Goal: Task Accomplishment & Management: Manage account settings

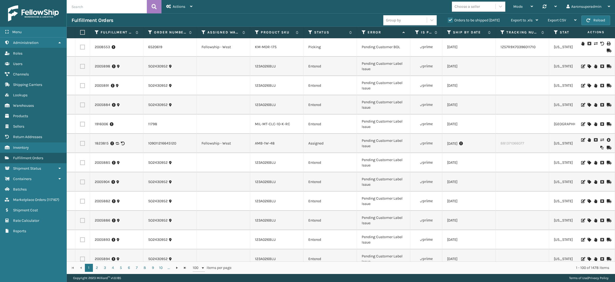
scroll to position [95, 0]
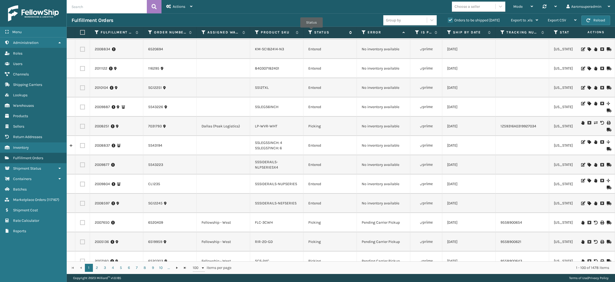
click at [312, 31] on icon at bounding box center [311, 32] width 4 height 5
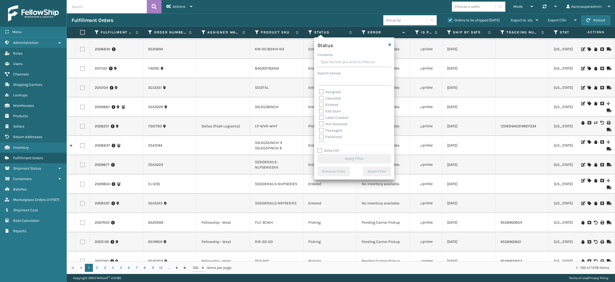
click at [333, 130] on label "Packaged" at bounding box center [330, 130] width 23 height 5
click at [319, 130] on input "Packaged" at bounding box center [319, 128] width 0 height 3
checkbox input "true"
click at [331, 136] on label "Palletized" at bounding box center [330, 136] width 23 height 5
click at [319, 136] on input "Palletized" at bounding box center [319, 135] width 0 height 3
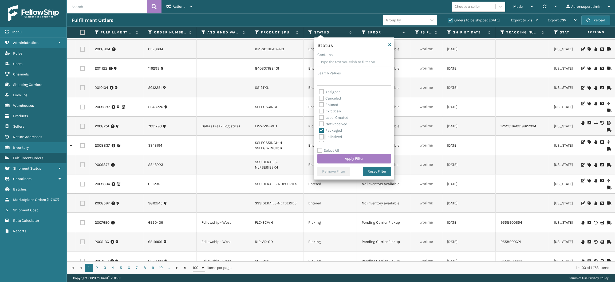
checkbox input "true"
click at [333, 117] on label "Label Created" at bounding box center [333, 117] width 29 height 5
click at [319, 117] on input "Label Created" at bounding box center [319, 115] width 0 height 3
checkbox input "true"
click at [339, 161] on button "Apply Filter" at bounding box center [355, 159] width 74 height 10
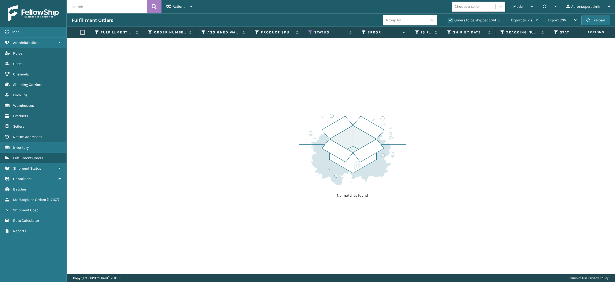
click at [454, 17] on div "Orders to be shipped [DATE]" at bounding box center [474, 20] width 63 height 6
click at [449, 19] on label "Orders to be shipped [DATE]" at bounding box center [474, 20] width 52 height 5
click at [449, 19] on input "Orders to be shipped [DATE]" at bounding box center [448, 18] width 0 height 3
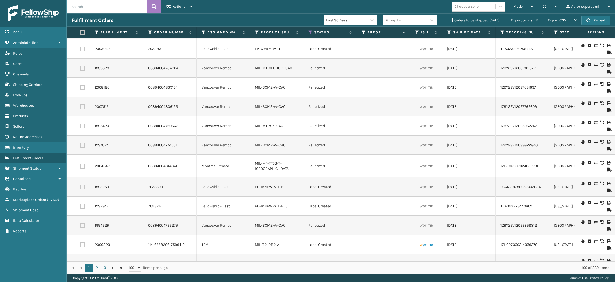
scroll to position [0, 0]
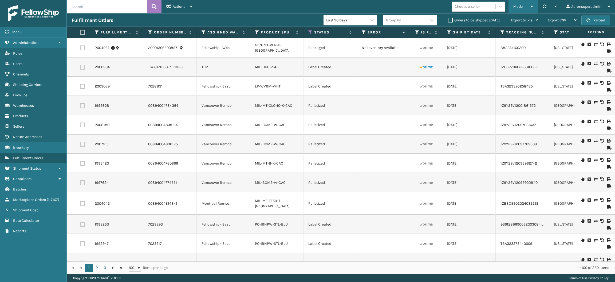
click at [517, 9] on div "Mode" at bounding box center [524, 6] width 20 height 13
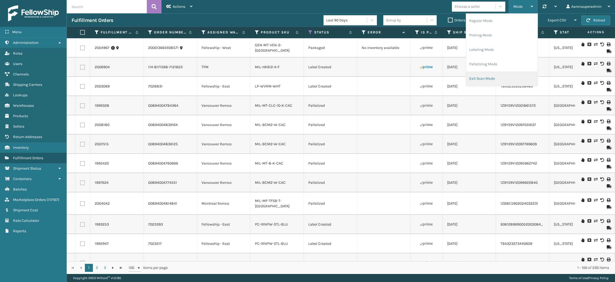
click at [482, 74] on li "Exit Scan Mode" at bounding box center [502, 78] width 72 height 14
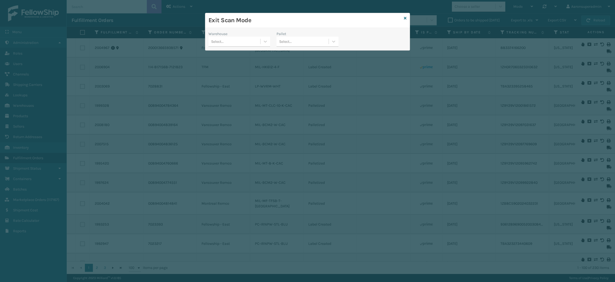
click at [244, 34] on div "Warehouse" at bounding box center [240, 34] width 62 height 6
click at [241, 39] on div "Select..." at bounding box center [235, 41] width 52 height 9
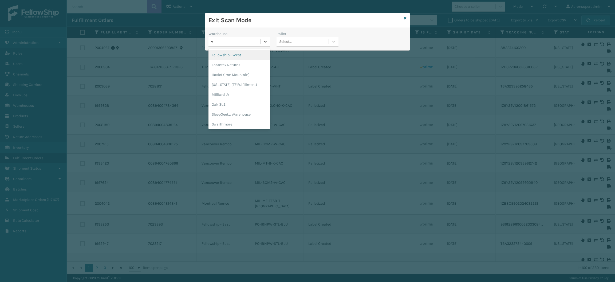
type input "va"
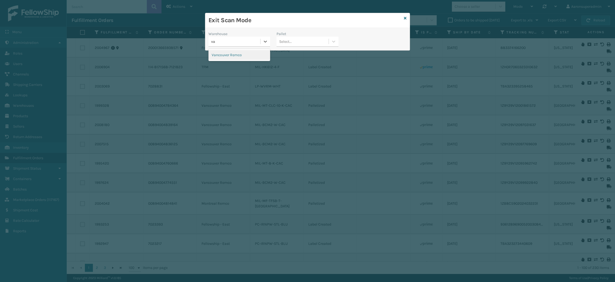
click at [236, 65] on div "Exit Scan Mode Warehouse option Vancouver Remco focused, 1 of 1. 1 result avail…" at bounding box center [307, 141] width 615 height 282
click at [236, 58] on div "Vancouver Remco" at bounding box center [240, 55] width 62 height 10
click at [287, 41] on div "Select..." at bounding box center [285, 42] width 13 height 6
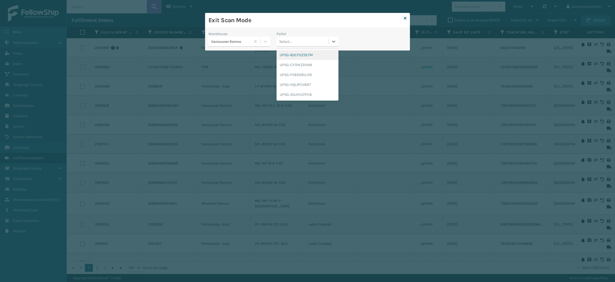
click at [289, 53] on div "UPSG-80CFDZSE7M" at bounding box center [308, 55] width 62 height 10
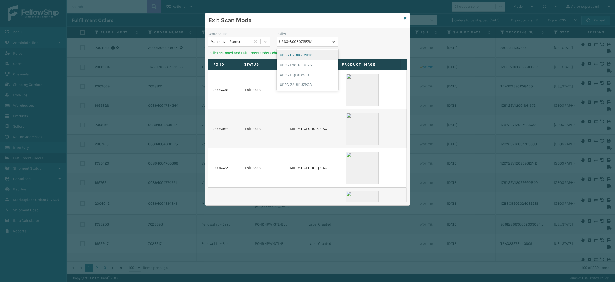
click at [292, 42] on div "UPSG-80CFDZSE7M" at bounding box center [304, 42] width 50 height 6
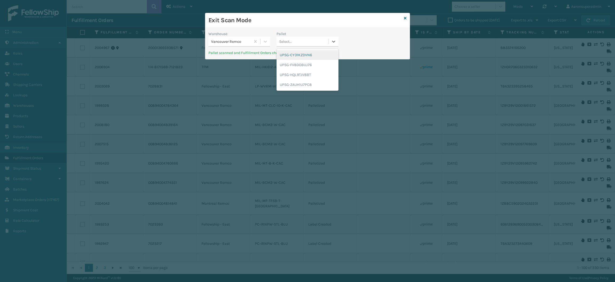
click at [295, 54] on div "UPSG-CY31KZDVN6" at bounding box center [308, 55] width 62 height 10
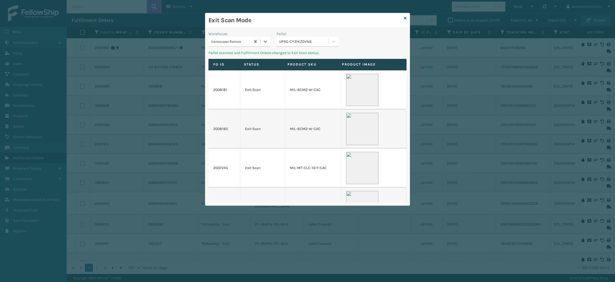
click at [296, 40] on div "UPSG-CY31KZDVN6" at bounding box center [304, 42] width 50 height 6
click at [296, 49] on div "UPSG-FV8DOBUJ76 UPSG-HQL9TJV8BT UPSG-ZAUH1U7PC8" at bounding box center [308, 65] width 62 height 32
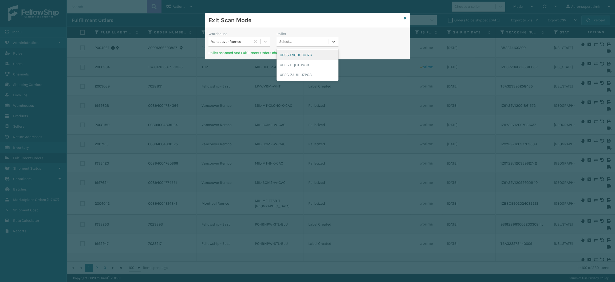
click at [299, 52] on div "UPSG-FV8DOBUJ76" at bounding box center [308, 55] width 62 height 10
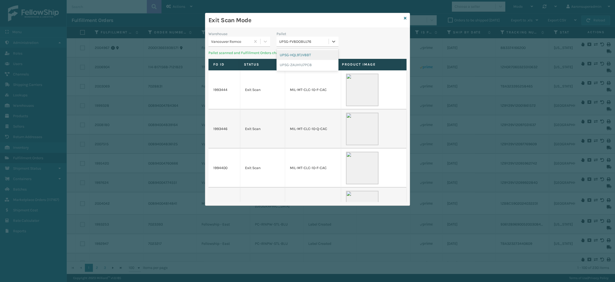
click at [296, 41] on div "UPSG-FV8DOBUJ76" at bounding box center [304, 42] width 50 height 6
click at [296, 51] on div "UPSG-HQL9TJV8BT" at bounding box center [308, 55] width 62 height 10
click at [297, 39] on div "Select..." at bounding box center [303, 41] width 52 height 9
click at [298, 54] on div "UPSG-ZAUH1U7PC8" at bounding box center [308, 55] width 62 height 10
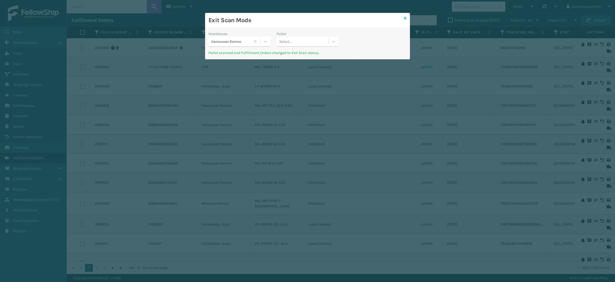
click at [405, 20] on icon at bounding box center [405, 18] width 3 height 4
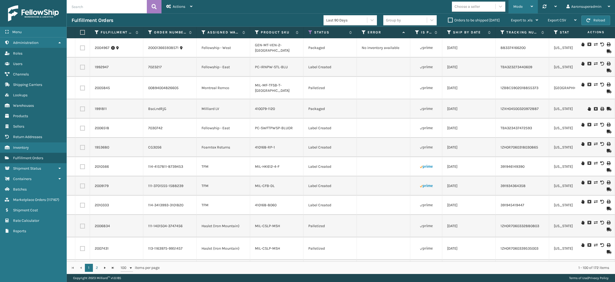
click at [521, 10] on div "Mode" at bounding box center [524, 6] width 20 height 13
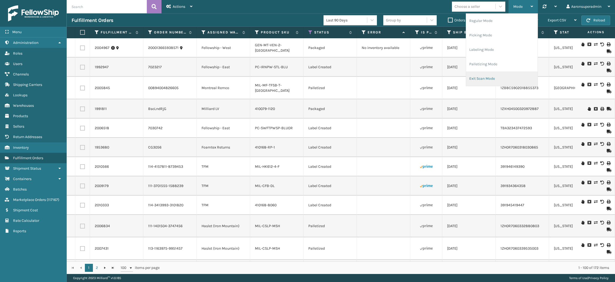
click at [480, 81] on li "Exit Scan Mode" at bounding box center [502, 78] width 72 height 14
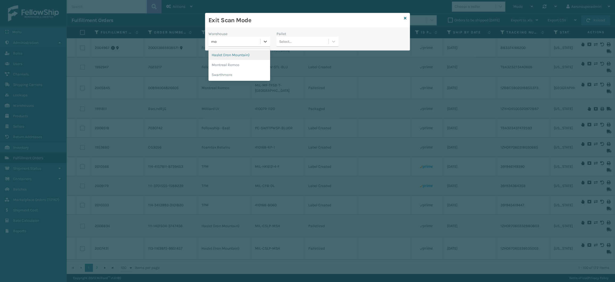
type input "mon"
click at [251, 60] on div "Montreal Remco" at bounding box center [240, 55] width 62 height 12
click at [251, 56] on div "Montreal Remco" at bounding box center [240, 55] width 62 height 10
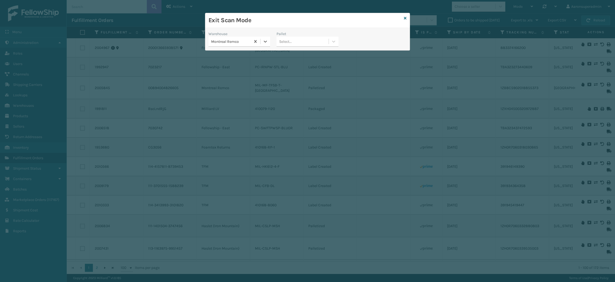
click at [298, 39] on div "Select..." at bounding box center [303, 41] width 52 height 9
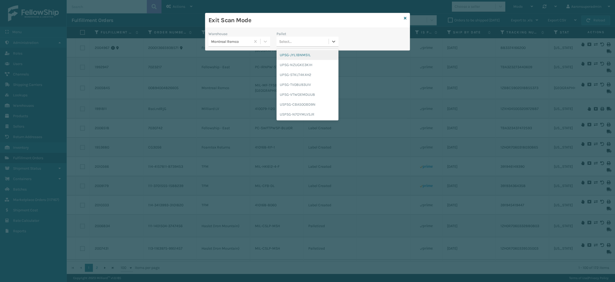
click at [299, 56] on div "UPSG-JYL1BNMS1L" at bounding box center [308, 55] width 62 height 10
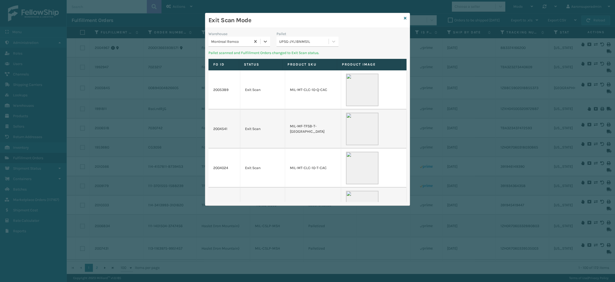
click at [302, 42] on div "UPSG-JYL1BNMS1L" at bounding box center [304, 42] width 50 height 6
click at [302, 55] on div "UPSG-NZUGKE3KIH" at bounding box center [308, 55] width 62 height 10
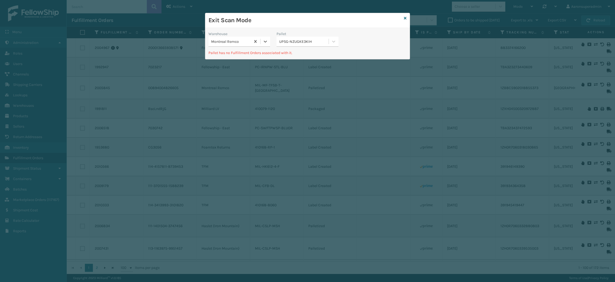
click at [304, 43] on div "UPSG-NZUGKE3KIH" at bounding box center [304, 42] width 50 height 6
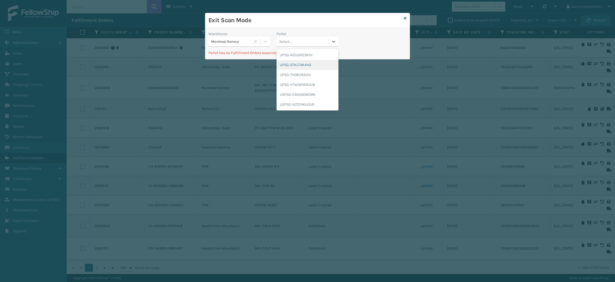
click at [305, 64] on div "UPSG-STKLT4K4H2" at bounding box center [308, 65] width 62 height 10
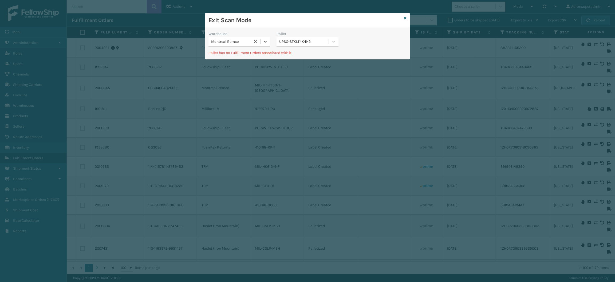
click at [304, 45] on div "UPSG-STKLT4K4H2" at bounding box center [303, 41] width 52 height 9
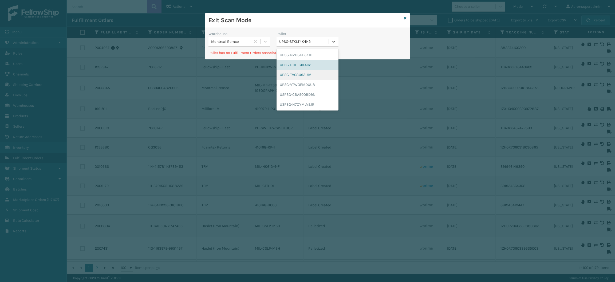
click at [299, 77] on div "UPSG-TV08U93UIV" at bounding box center [308, 75] width 62 height 10
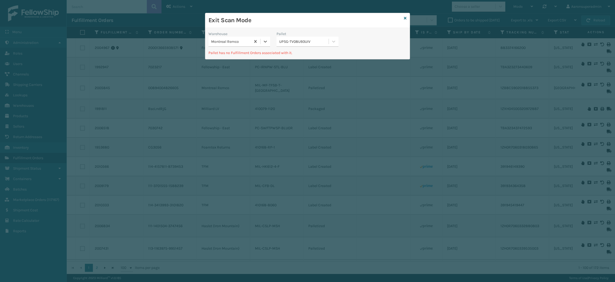
click at [300, 42] on div "UPSG-TV08U93UIV" at bounding box center [304, 42] width 50 height 6
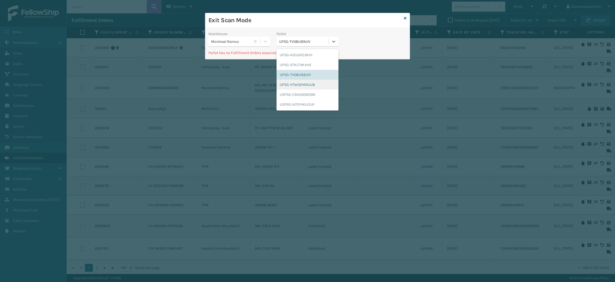
click at [296, 86] on div "UPSG-VTWOEMDUU8" at bounding box center [308, 85] width 62 height 10
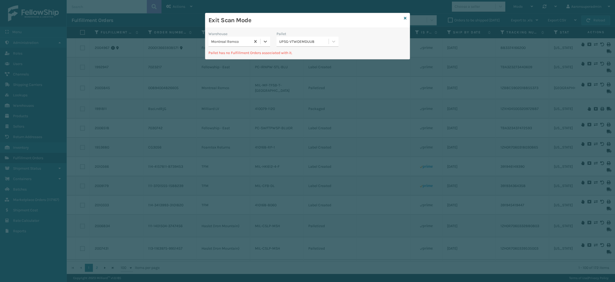
click at [302, 34] on div "Pallet" at bounding box center [308, 34] width 62 height 6
click at [302, 38] on div "UPSG-VTWOEMDUU8" at bounding box center [303, 41] width 52 height 9
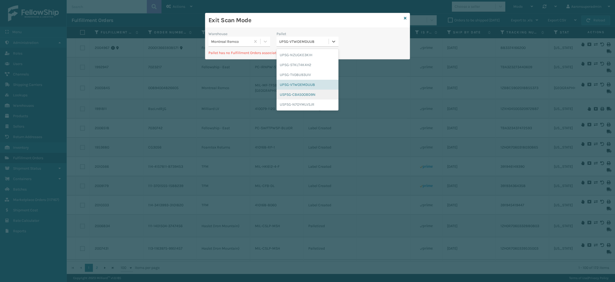
click at [293, 90] on div "USPSG-CBA50OBD9N" at bounding box center [308, 94] width 62 height 10
click at [299, 44] on div "USPSG-CBA50OBD9N" at bounding box center [304, 42] width 50 height 6
click at [296, 103] on div "USPSG-N7OYMLV5JR" at bounding box center [308, 104] width 62 height 10
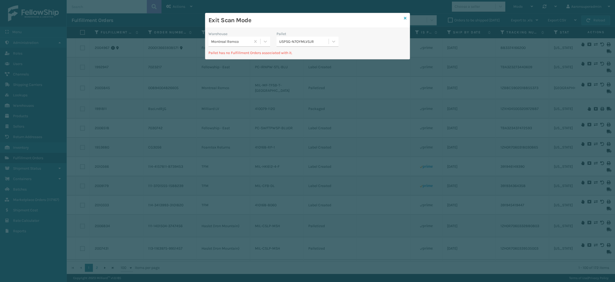
click at [405, 19] on icon at bounding box center [405, 18] width 3 height 4
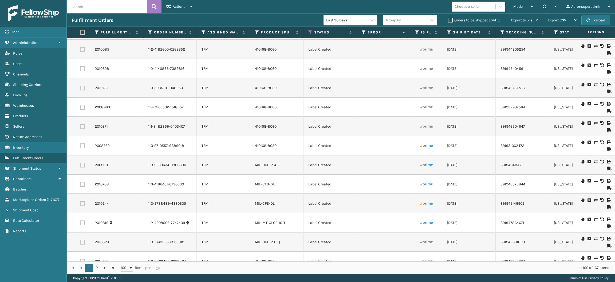
scroll to position [1713, 0]
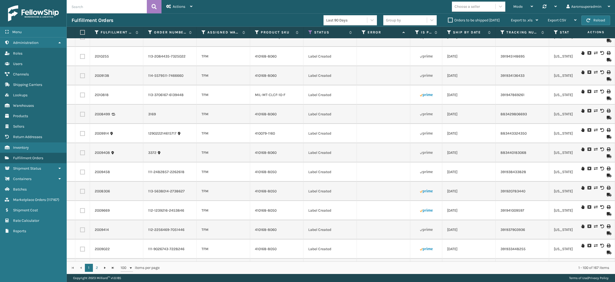
click at [83, 32] on label at bounding box center [81, 32] width 3 height 5
click at [80, 32] on input "checkbox" at bounding box center [80, 32] width 0 height 3
checkbox input "true"
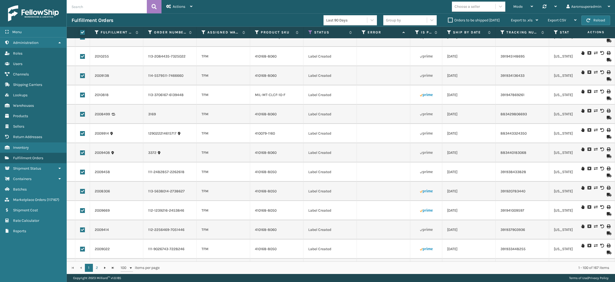
checkbox input "true"
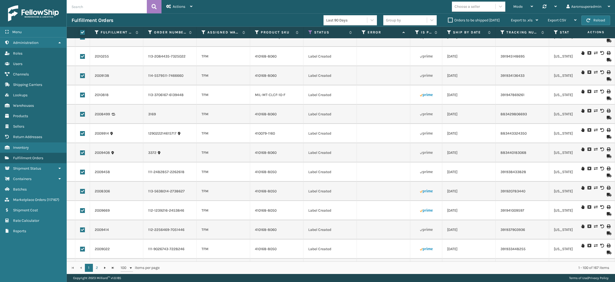
checkbox input "true"
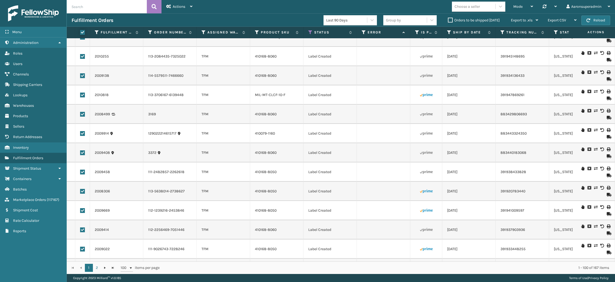
checkbox input "true"
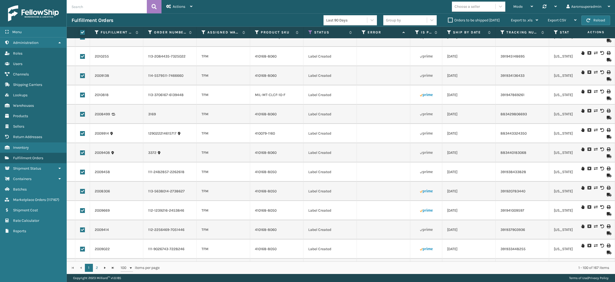
checkbox input "true"
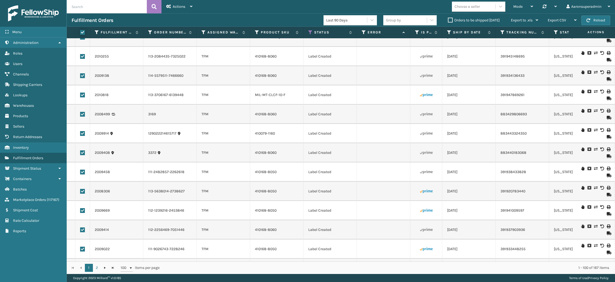
checkbox input "true"
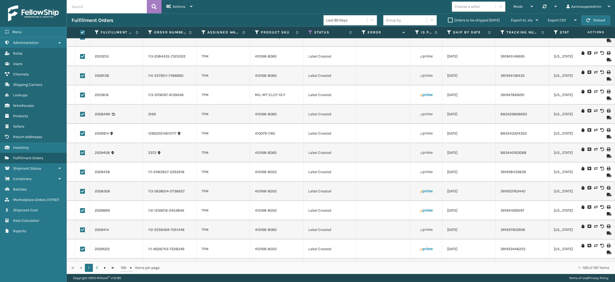
checkbox input "true"
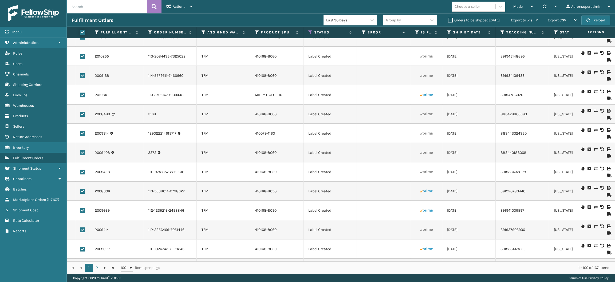
checkbox input "true"
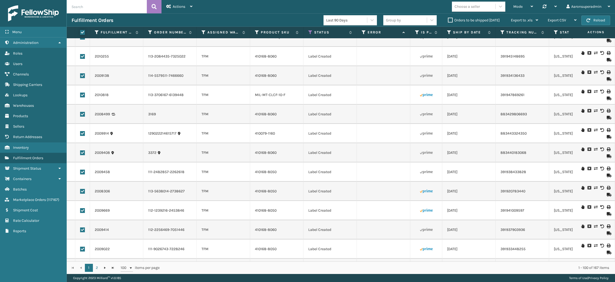
checkbox input "true"
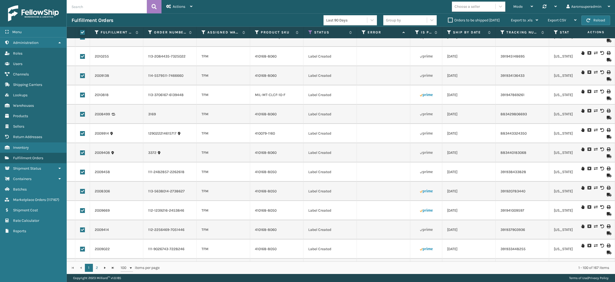
checkbox input "true"
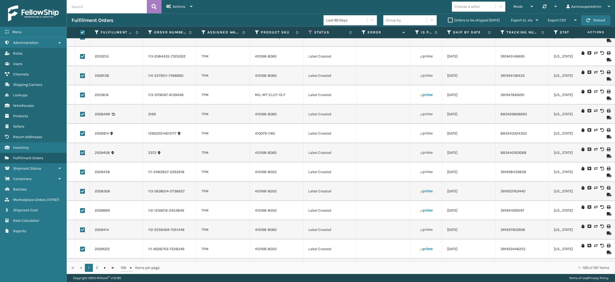
checkbox input "true"
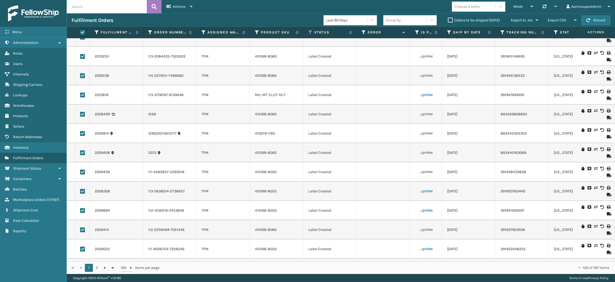
checkbox input "true"
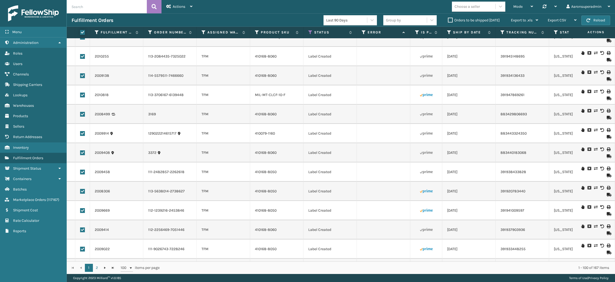
checkbox input "true"
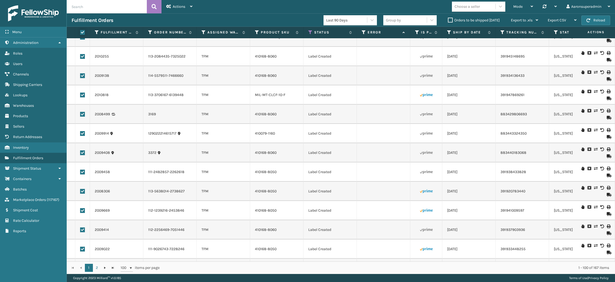
checkbox input "true"
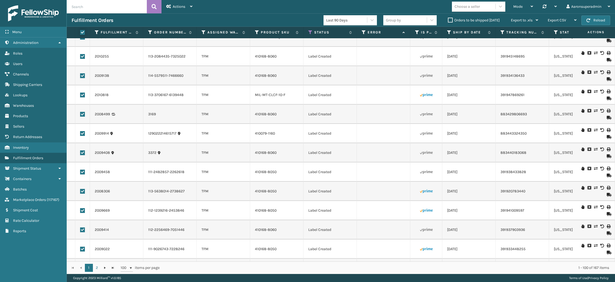
checkbox input "true"
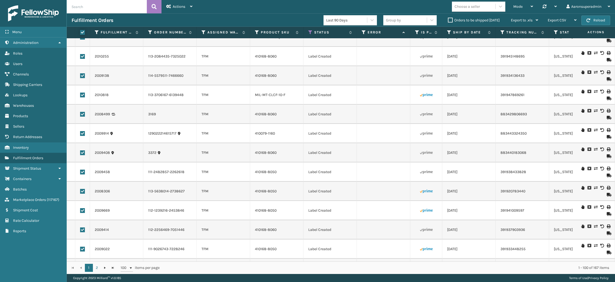
checkbox input "true"
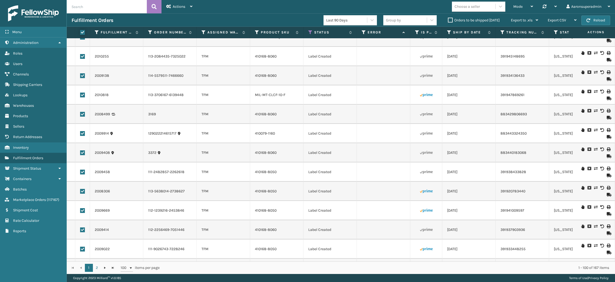
checkbox input "true"
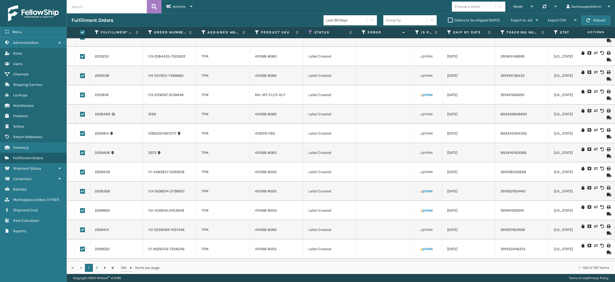
checkbox input "true"
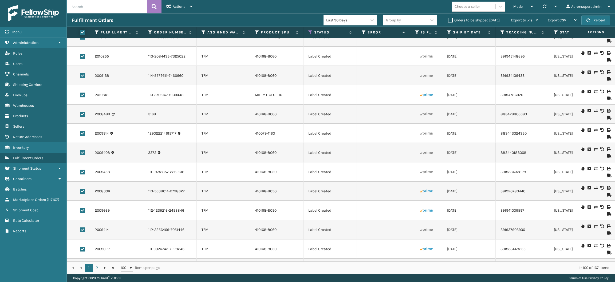
checkbox input "true"
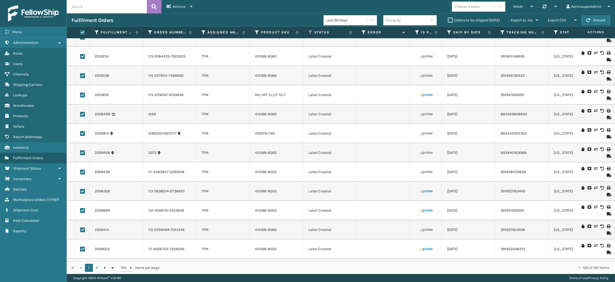
checkbox input "true"
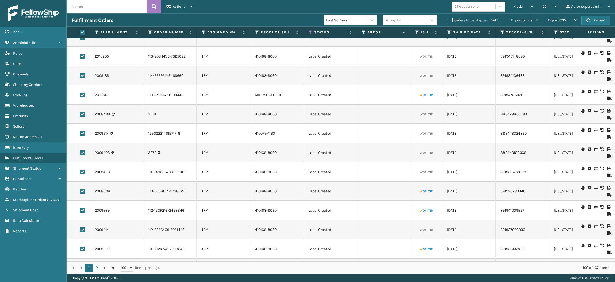
checkbox input "true"
click at [427, 25] on div "Bulk Actions" at bounding box center [423, 20] width 32 height 13
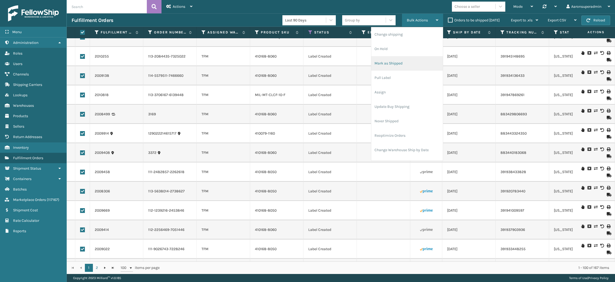
click at [403, 68] on li "Mark as Shipped" at bounding box center [408, 63] width 72 height 14
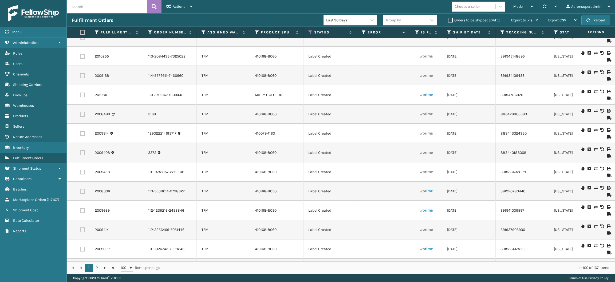
checkbox input "false"
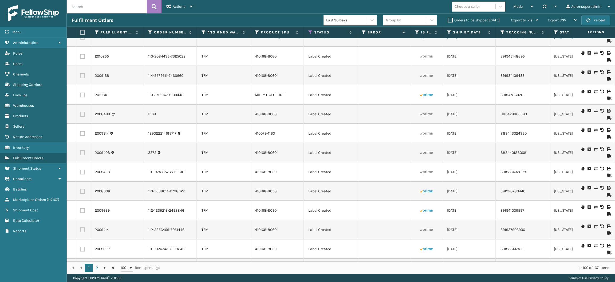
checkbox input "false"
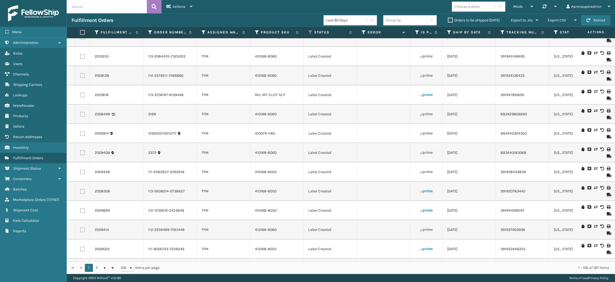
checkbox input "false"
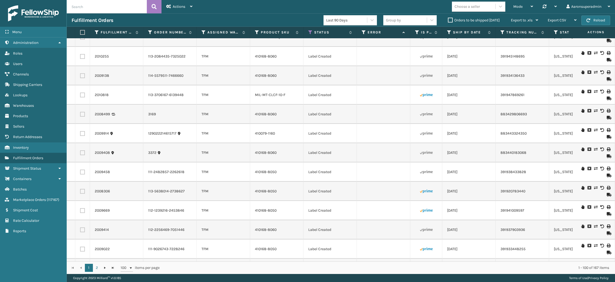
checkbox input "false"
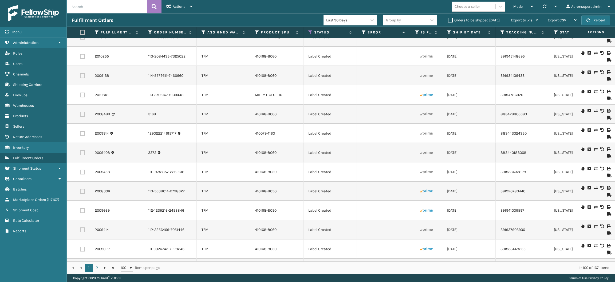
checkbox input "false"
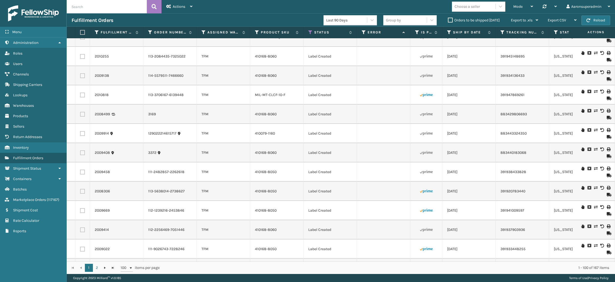
checkbox input "false"
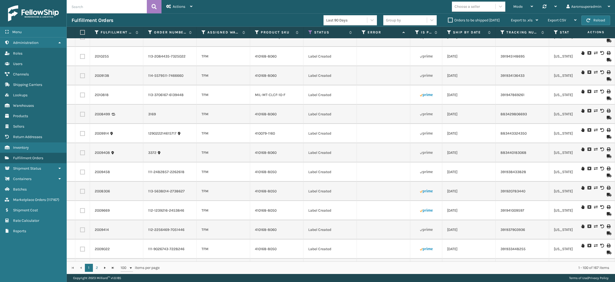
checkbox input "false"
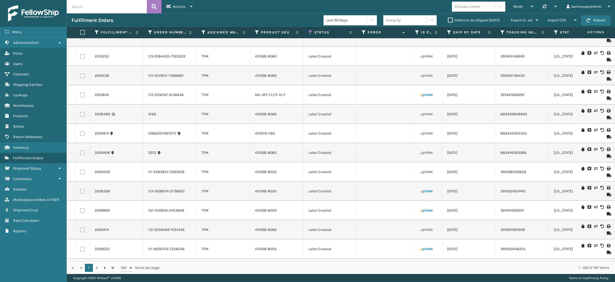
checkbox input "false"
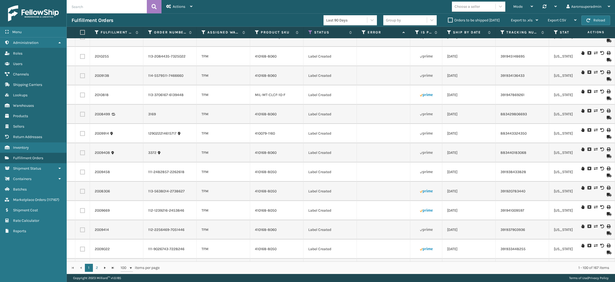
checkbox input "false"
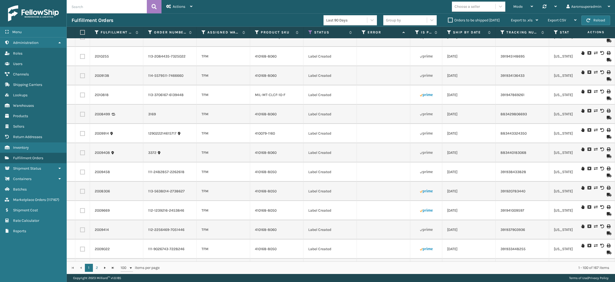
checkbox input "false"
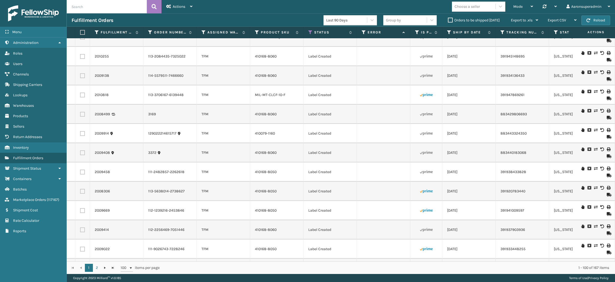
checkbox input "false"
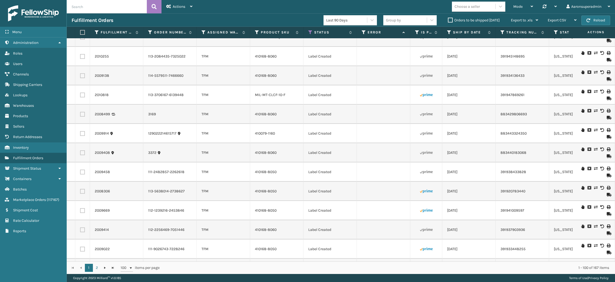
checkbox input "false"
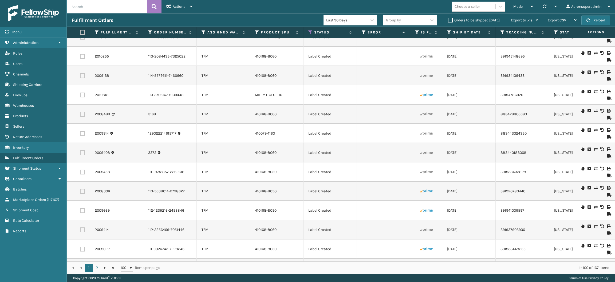
checkbox input "false"
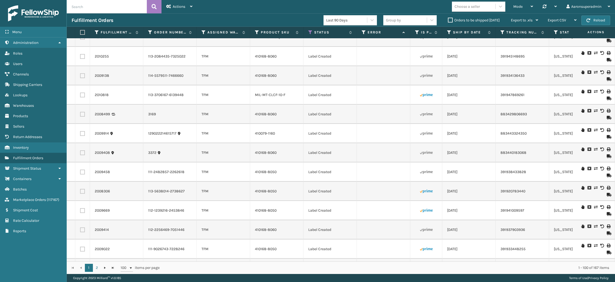
checkbox input "false"
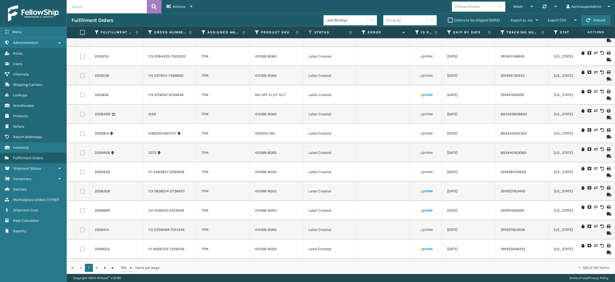
checkbox input "false"
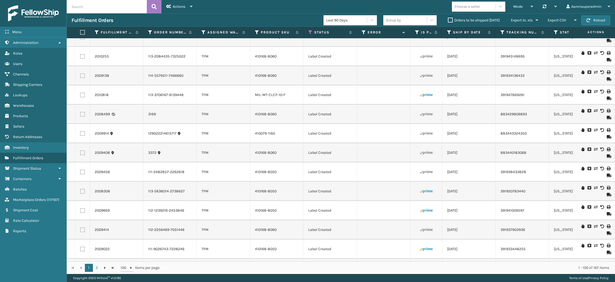
checkbox input "false"
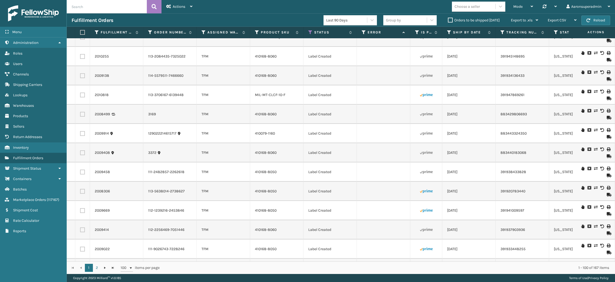
checkbox input "false"
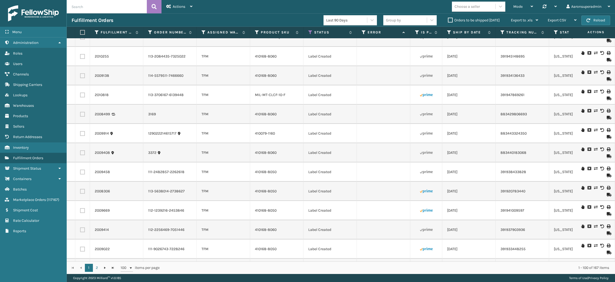
checkbox input "false"
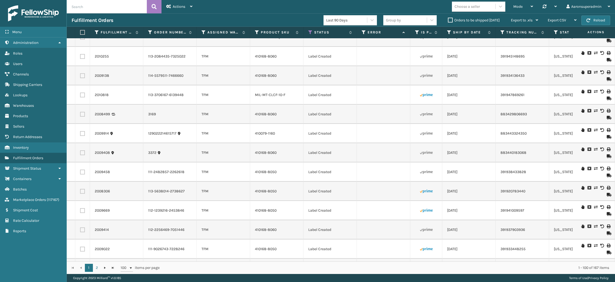
checkbox input "false"
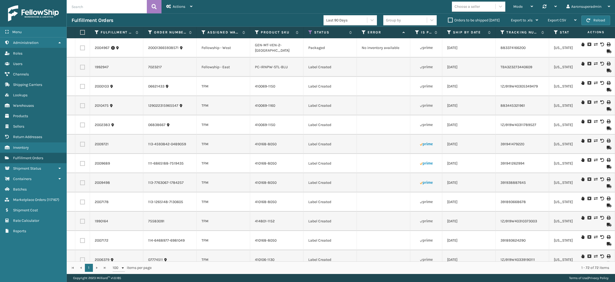
click at [82, 30] on label at bounding box center [81, 32] width 3 height 5
click at [80, 31] on input "checkbox" at bounding box center [80, 32] width 0 height 3
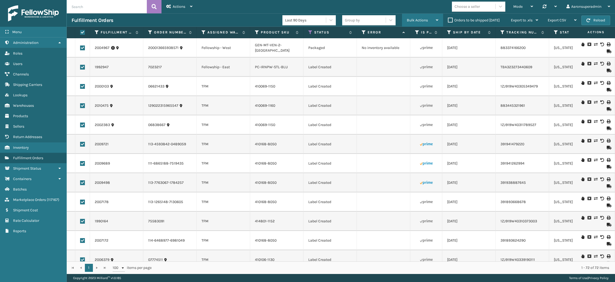
click at [424, 18] on span "Bulk Actions" at bounding box center [417, 20] width 21 height 5
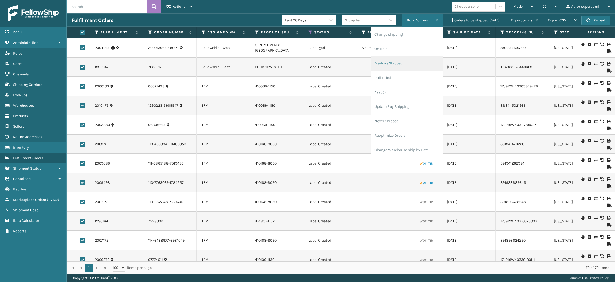
click at [399, 65] on li "Mark as Shipped" at bounding box center [408, 63] width 72 height 14
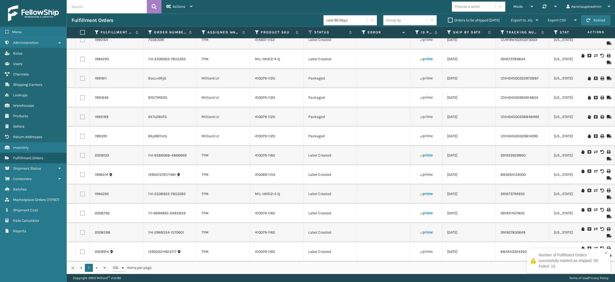
scroll to position [0, 0]
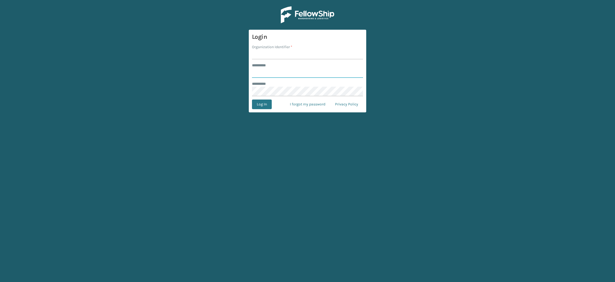
type input "**********"
click at [265, 52] on input "Organization Identifier *" at bounding box center [307, 55] width 111 height 10
type input "SuperAdminOrganization"
click at [262, 103] on button "Log In" at bounding box center [262, 104] width 20 height 10
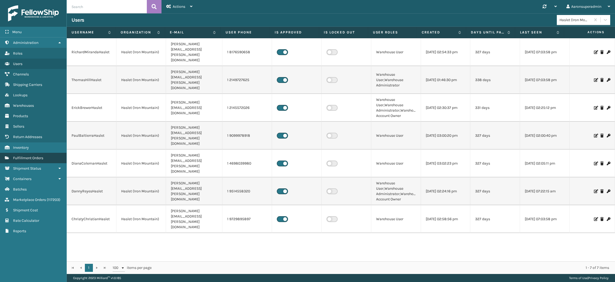
click at [47, 154] on link "Fulfillment Orders" at bounding box center [33, 158] width 67 height 10
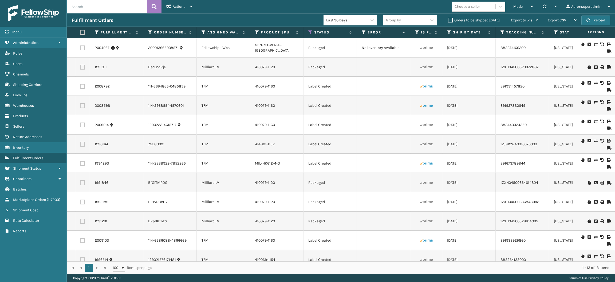
click at [119, 9] on input "text" at bounding box center [107, 6] width 80 height 13
paste input "2011059"
type input "2011059"
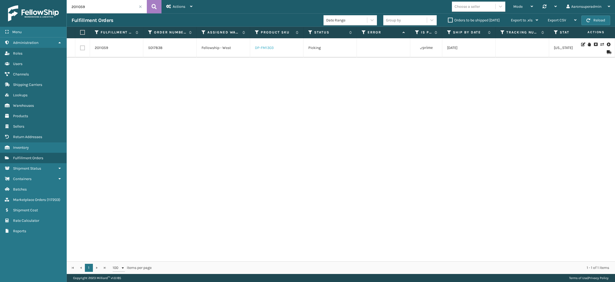
click at [262, 49] on link "DP-FM1303" at bounding box center [264, 47] width 19 height 5
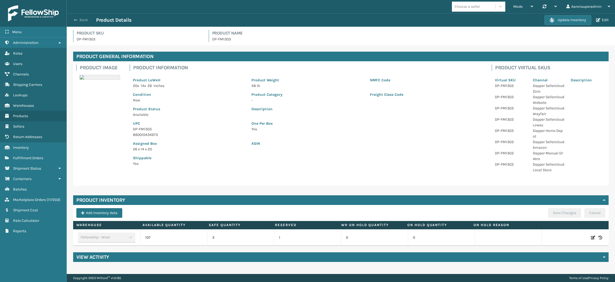
click at [80, 19] on button "Back" at bounding box center [84, 20] width 25 height 5
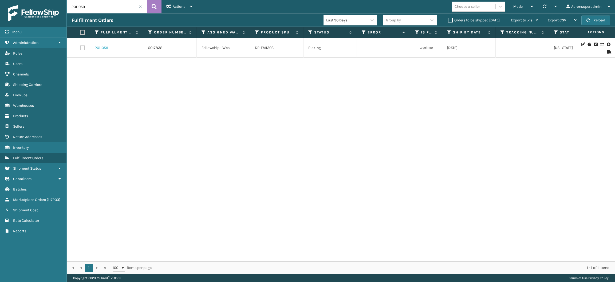
click at [103, 47] on link "2011059" at bounding box center [101, 47] width 13 height 5
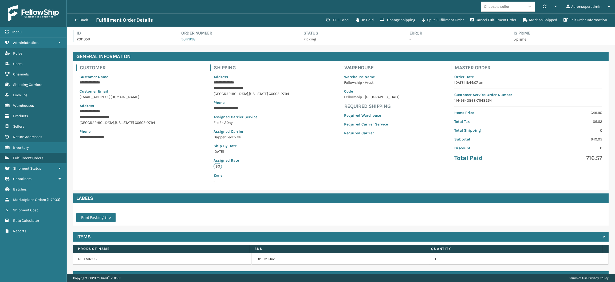
scroll to position [13, 0]
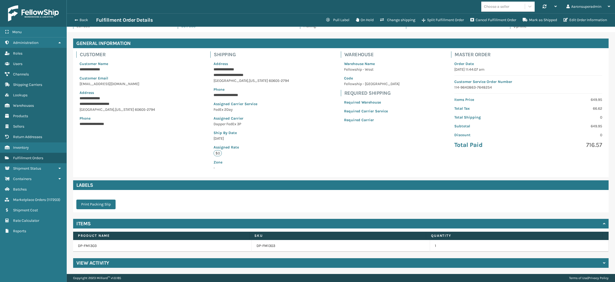
click at [96, 264] on h4 "View Activity" at bounding box center [92, 262] width 33 height 6
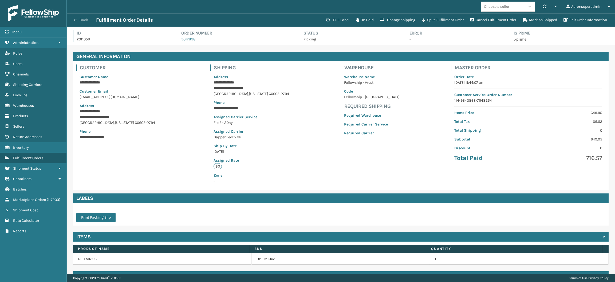
click at [82, 20] on button "Back" at bounding box center [84, 20] width 25 height 5
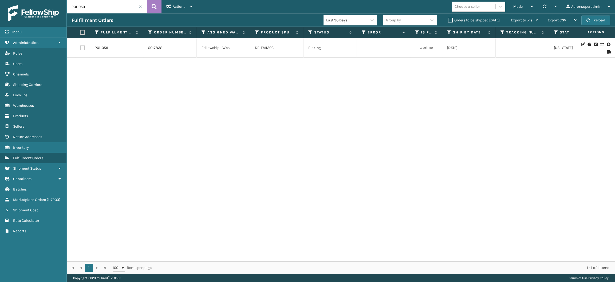
click at [601, 45] on icon at bounding box center [602, 44] width 3 height 4
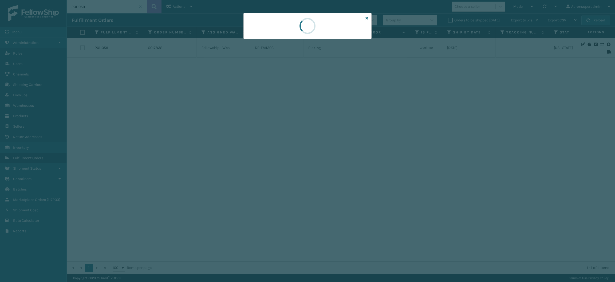
click at [283, 34] on div at bounding box center [308, 26] width 128 height 26
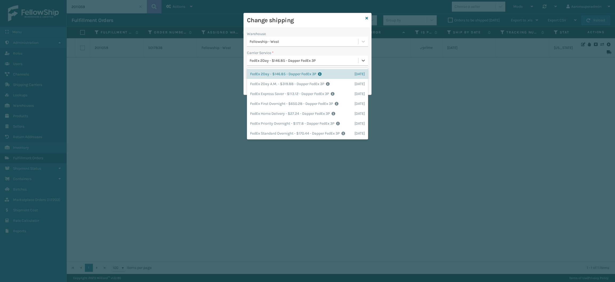
click at [273, 63] on div "FedEx 2Day - $146.85 - Dapper FedEx 3P" at bounding box center [304, 61] width 109 height 6
click at [268, 114] on div "FedEx Home Delivery - $27.24 - Dapper FedEx 3P Shipping Cost $27.24 Surplus Cos…" at bounding box center [307, 113] width 121 height 10
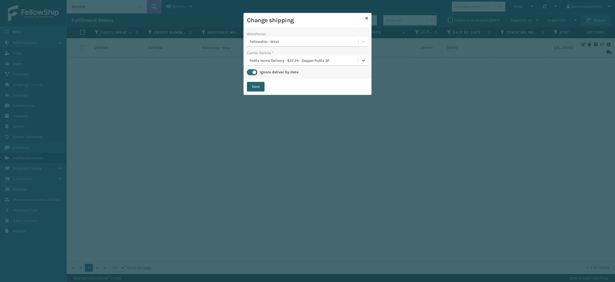
click at [257, 86] on button "Save" at bounding box center [256, 87] width 18 height 10
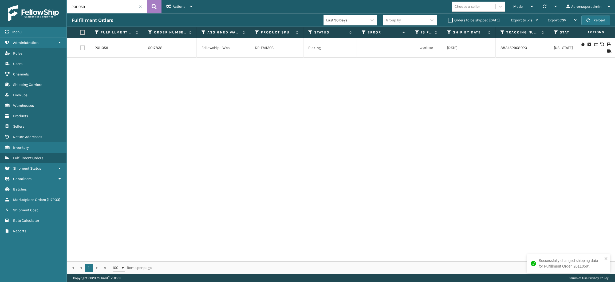
click at [116, 7] on input "2011059" at bounding box center [107, 6] width 80 height 13
paste input "09007"
type input "2009007"
click at [268, 48] on link "LP-STMRC-GRY" at bounding box center [268, 47] width 26 height 5
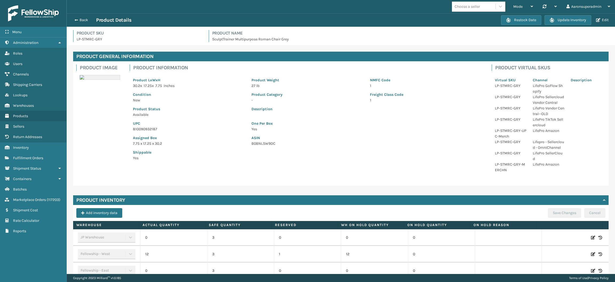
scroll to position [44, 0]
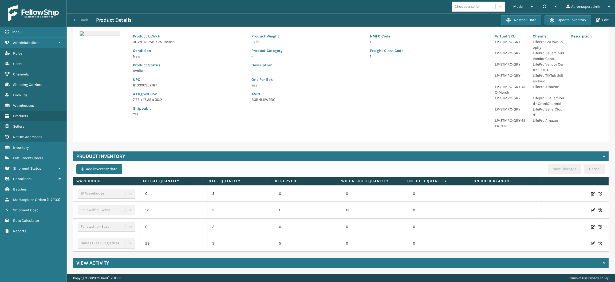
click at [81, 20] on button "Back" at bounding box center [84, 20] width 25 height 5
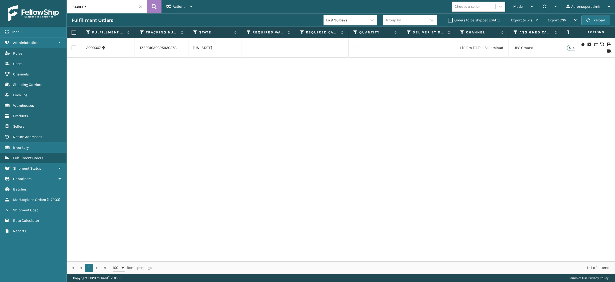
scroll to position [0, 360]
click at [594, 42] on icon at bounding box center [595, 44] width 3 height 4
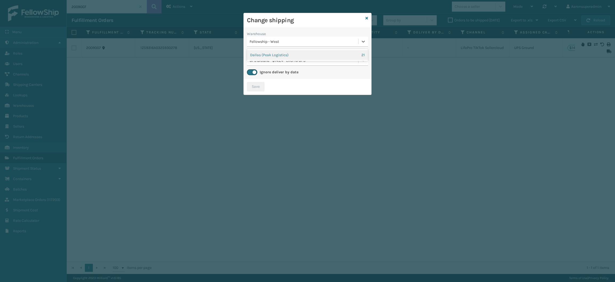
click at [280, 40] on div "Fellowship - West" at bounding box center [304, 42] width 109 height 6
click at [278, 56] on div "Dallas (Peak Logistics) 21" at bounding box center [307, 55] width 121 height 10
click at [259, 84] on button "Save" at bounding box center [256, 87] width 18 height 10
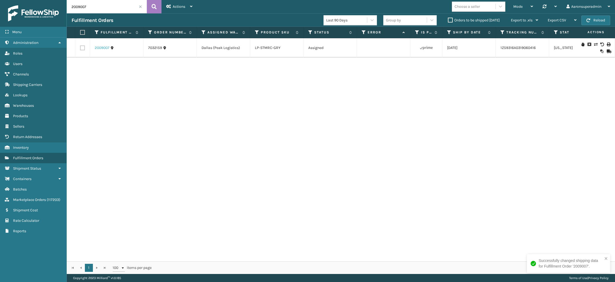
click at [104, 46] on link "2009007" at bounding box center [102, 47] width 15 height 5
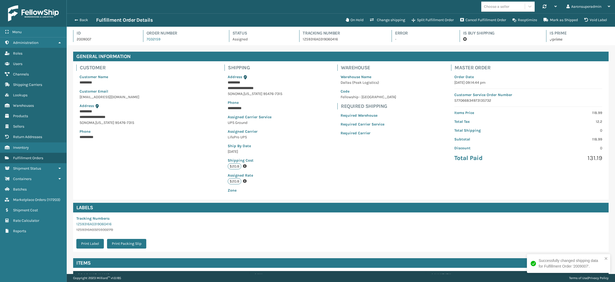
scroll to position [39, 0]
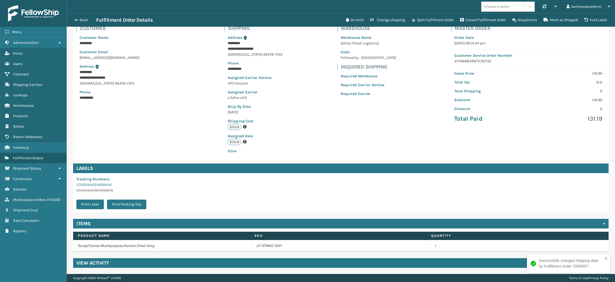
click at [262, 249] on td "LP-STMRC-GRY" at bounding box center [341, 246] width 179 height 12
click at [266, 246] on link "LP-STMRC-GRY" at bounding box center [270, 245] width 26 height 5
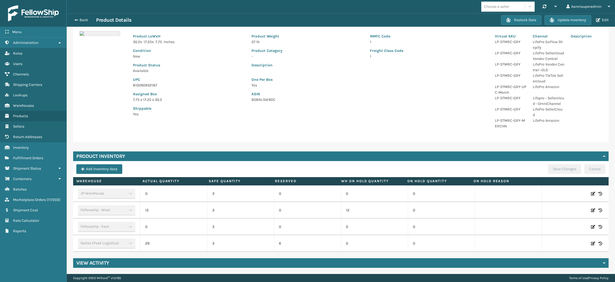
scroll to position [44, 0]
click at [83, 19] on button "Back" at bounding box center [84, 20] width 25 height 5
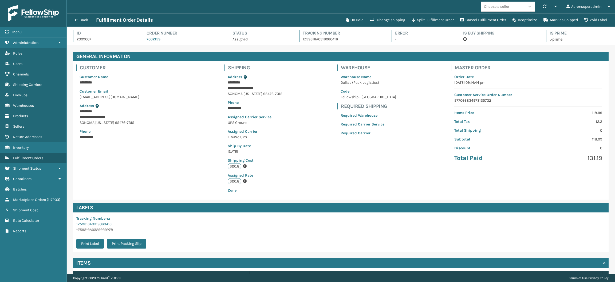
scroll to position [12, 548]
click at [83, 19] on button "Back" at bounding box center [84, 20] width 25 height 5
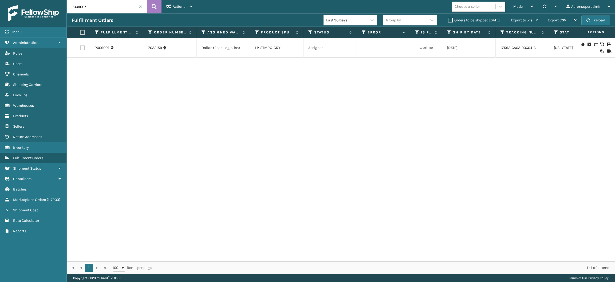
click at [117, 5] on input "2009007" at bounding box center [107, 6] width 80 height 13
paste input "11659 2008553"
click at [86, 7] on input "2011659 2008553" at bounding box center [107, 6] width 80 height 13
type input "2011659 ,2008553"
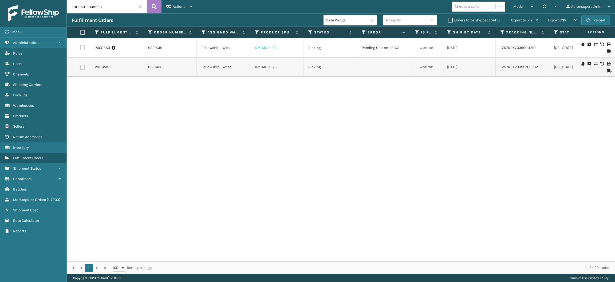
click at [257, 46] on link "KM-MDR-17S" at bounding box center [266, 47] width 22 height 5
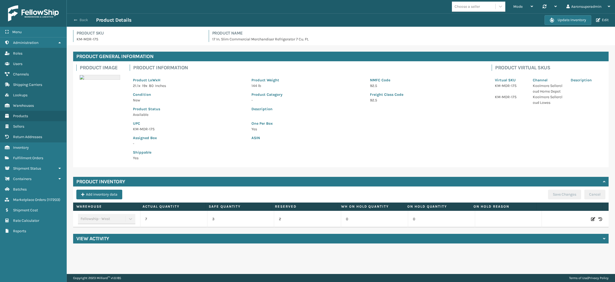
click at [85, 18] on button "Back" at bounding box center [84, 20] width 25 height 5
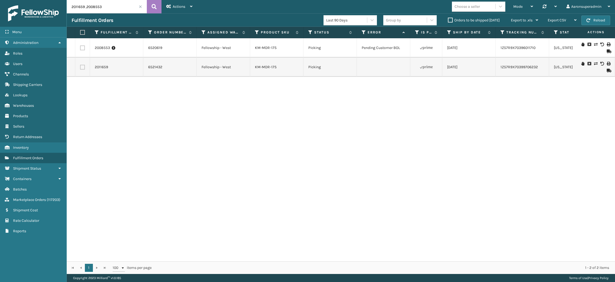
scroll to position [0, 124]
drag, startPoint x: 169, startPoint y: 48, endPoint x: 143, endPoint y: 49, distance: 25.1
click at [143, 49] on td "6520619" at bounding box center [169, 47] width 53 height 19
copy link "6520619"
drag, startPoint x: 180, startPoint y: 65, endPoint x: 146, endPoint y: 66, distance: 33.9
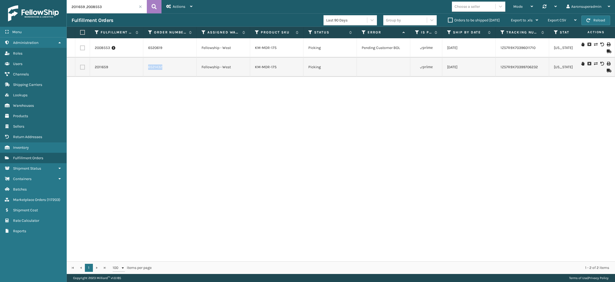
click at [146, 66] on td "6521432" at bounding box center [169, 66] width 53 height 19
drag, startPoint x: 172, startPoint y: 65, endPoint x: 147, endPoint y: 68, distance: 25.5
click at [147, 68] on td "6521432" at bounding box center [169, 66] width 53 height 19
copy link "6521432"
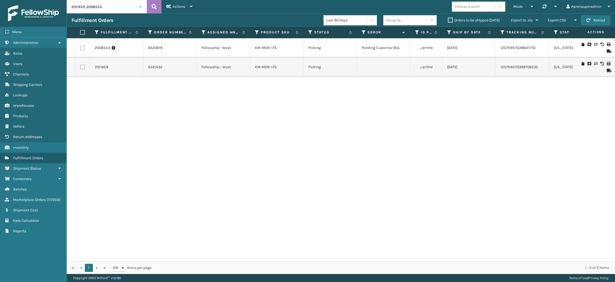
click at [128, 6] on input "2011659 ,2008553" at bounding box center [107, 6] width 80 height 13
click at [448, 19] on label "Orders to be shipped [DATE]" at bounding box center [474, 20] width 52 height 5
click at [448, 19] on input "Orders to be shipped [DATE]" at bounding box center [448, 18] width 0 height 3
click at [124, 6] on input "2011659 ,2008553" at bounding box center [107, 6] width 80 height 13
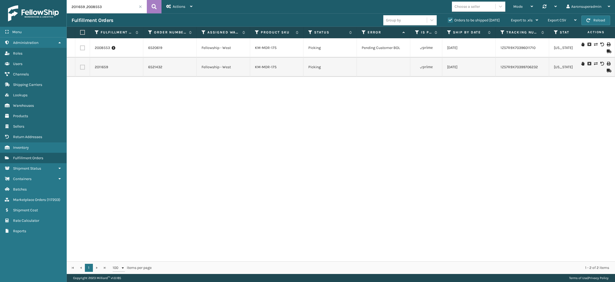
click at [124, 6] on input "2011659 ,2008553" at bounding box center [107, 6] width 80 height 13
type input "Lp-Wvr-blk"
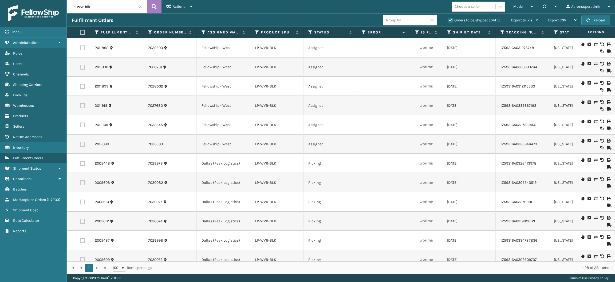
scroll to position [321, 0]
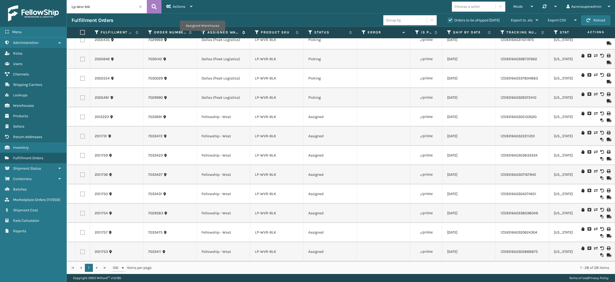
click at [202, 34] on icon at bounding box center [204, 32] width 4 height 5
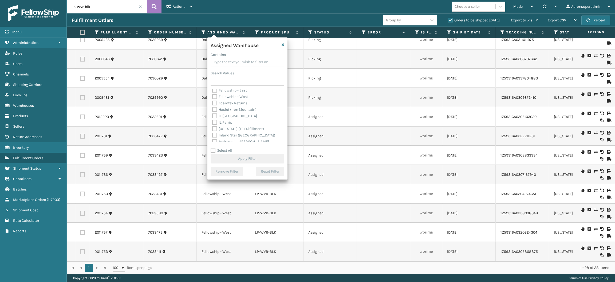
scroll to position [0, 0]
click at [227, 104] on label "Dallas (Peak Logistics)" at bounding box center [234, 104] width 45 height 5
click at [213, 104] on input "Dallas (Peak Logistics)" at bounding box center [212, 103] width 0 height 3
checkbox input "true"
click at [234, 158] on button "Apply Filter" at bounding box center [248, 159] width 74 height 10
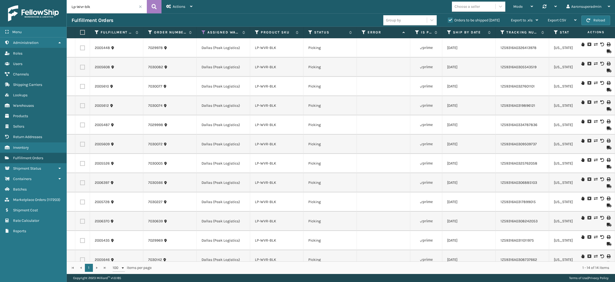
scroll to position [52, 0]
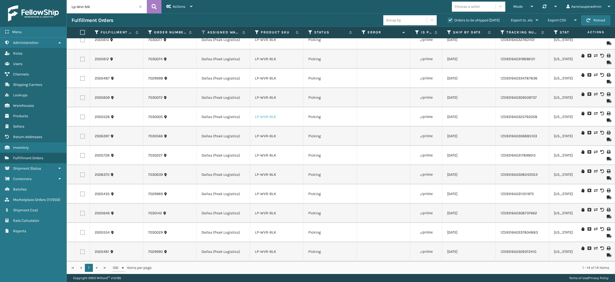
click at [262, 114] on link "LP-WVR-BLK" at bounding box center [265, 116] width 21 height 5
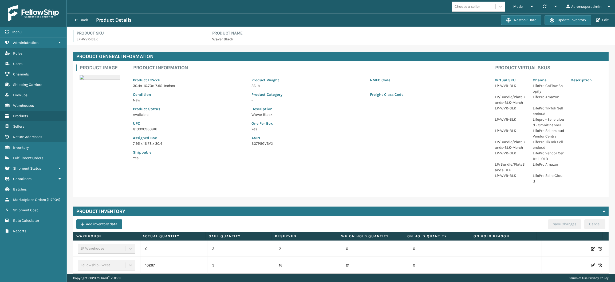
click at [262, 110] on p "Description" at bounding box center [367, 109] width 231 height 6
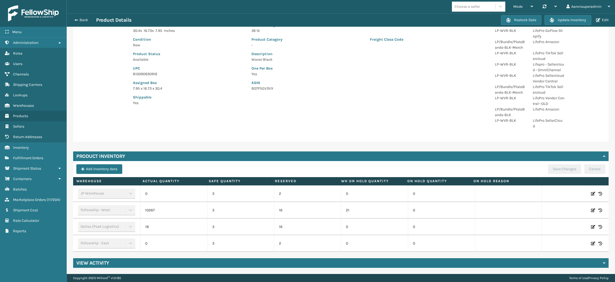
scroll to position [55, 0]
click at [79, 19] on button "Back" at bounding box center [84, 20] width 25 height 5
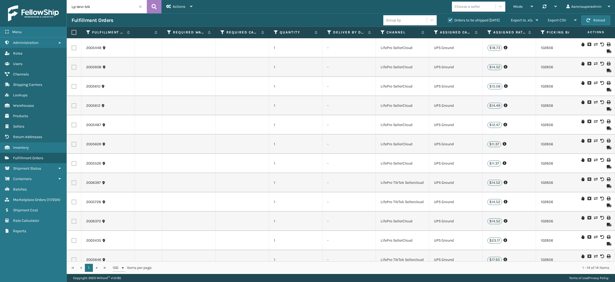
scroll to position [52, 441]
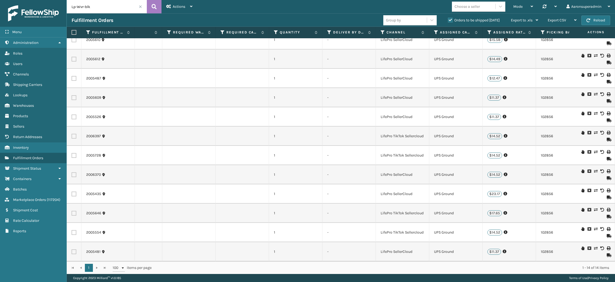
click at [73, 31] on label at bounding box center [73, 32] width 3 height 5
click at [72, 31] on input "checkbox" at bounding box center [72, 32] width 0 height 3
checkbox input "true"
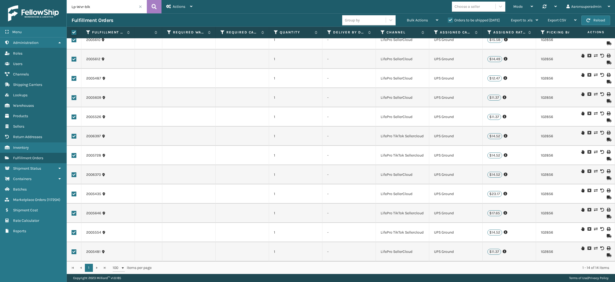
checkbox input "true"
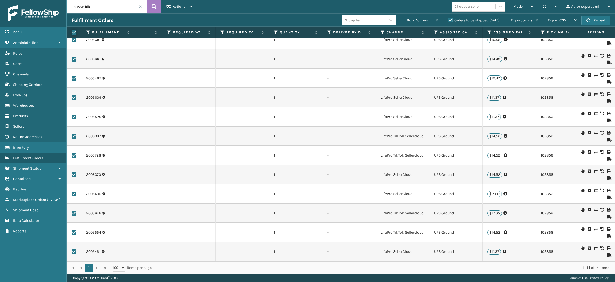
checkbox input "true"
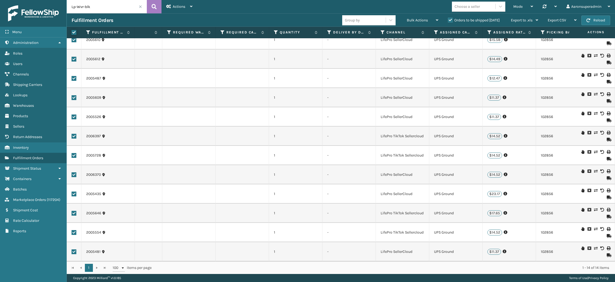
checkbox input "true"
click at [421, 23] on div "Bulk Actions" at bounding box center [423, 20] width 32 height 13
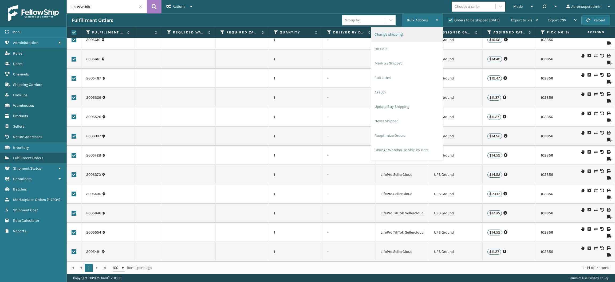
click at [410, 37] on li "Change shipping" at bounding box center [408, 34] width 72 height 14
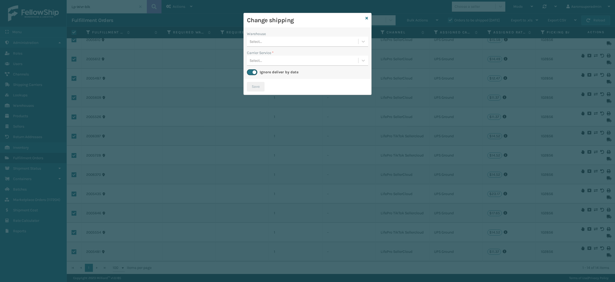
click at [273, 45] on div "Select..." at bounding box center [302, 41] width 111 height 9
click at [271, 73] on div "Fellowship - West" at bounding box center [307, 75] width 121 height 10
click at [262, 59] on div "Select..." at bounding box center [256, 61] width 13 height 6
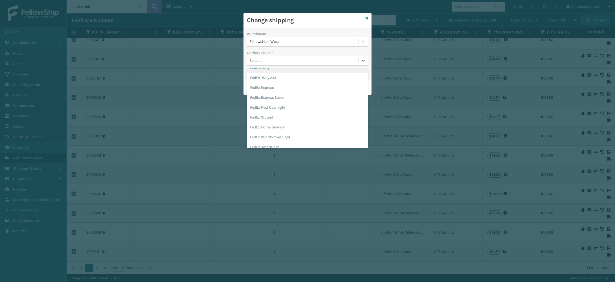
scroll to position [27, 0]
click at [267, 125] on div "FedEx Home Delivery" at bounding box center [307, 126] width 121 height 10
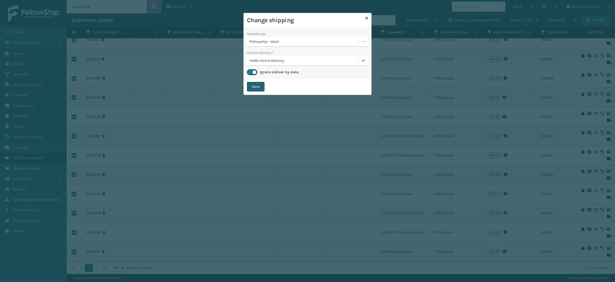
click at [257, 84] on button "Save" at bounding box center [256, 87] width 18 height 10
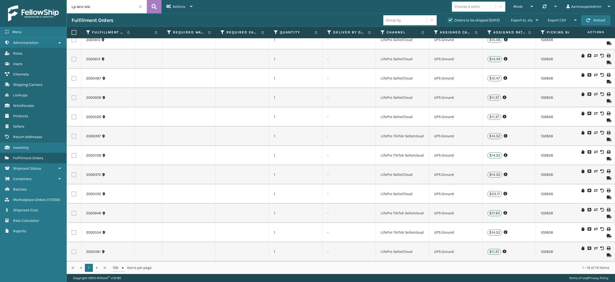
checkbox input "false"
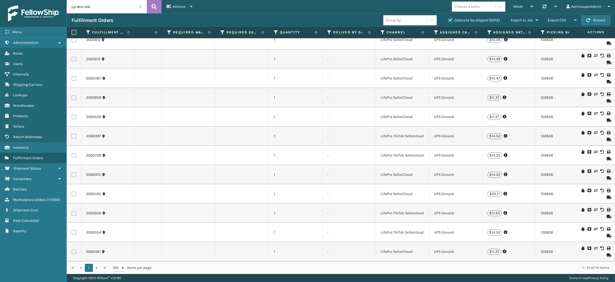
checkbox input "false"
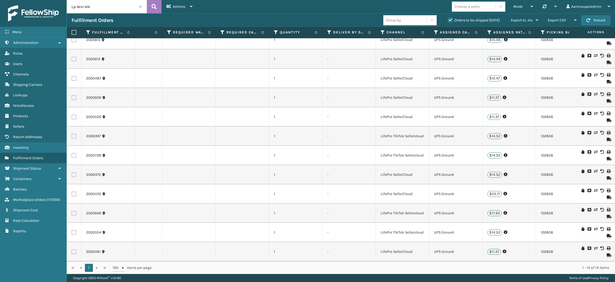
checkbox input "false"
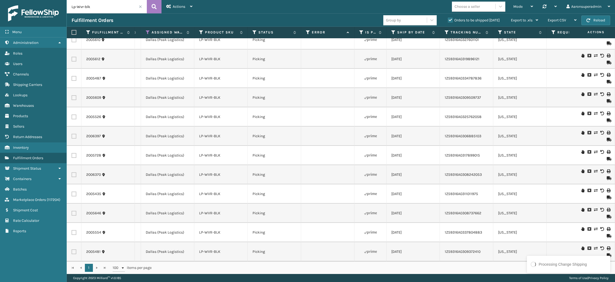
scroll to position [0, 54]
click at [592, 54] on div at bounding box center [595, 59] width 30 height 11
click at [594, 54] on icon at bounding box center [595, 56] width 3 height 4
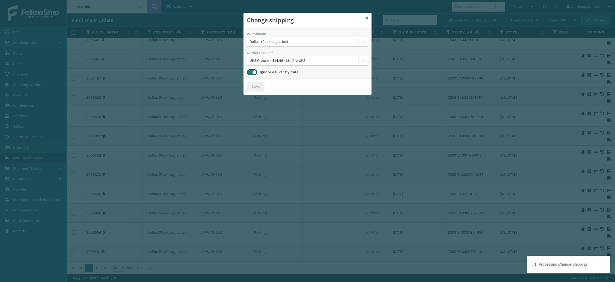
click at [269, 42] on div "Dallas (Peak Logistics)" at bounding box center [304, 42] width 109 height 6
click at [275, 67] on div "Fellowship - West 10227" at bounding box center [307, 65] width 121 height 10
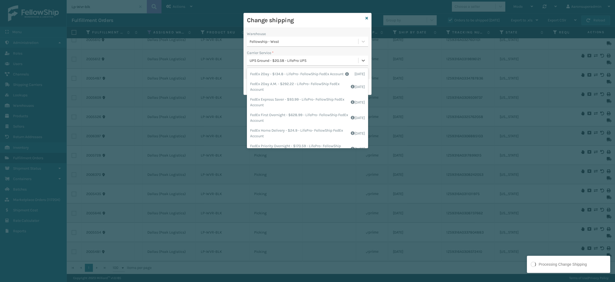
click at [282, 61] on div "UPS Ground - $20.58 - LifePro UPS" at bounding box center [304, 61] width 109 height 6
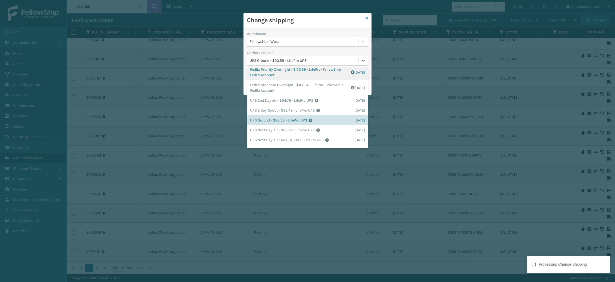
click at [367, 18] on icon at bounding box center [367, 18] width 3 height 4
